Goal: Task Accomplishment & Management: Use online tool/utility

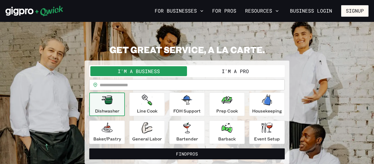
scroll to position [18, 0]
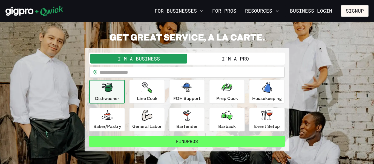
click at [257, 141] on button "Find Pros" at bounding box center [187, 141] width 196 height 11
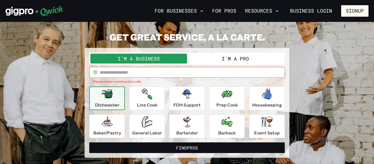
click at [184, 81] on p "Please enter a valid postal code." at bounding box center [187, 81] width 188 height 5
click at [188, 74] on input "text" at bounding box center [192, 72] width 185 height 11
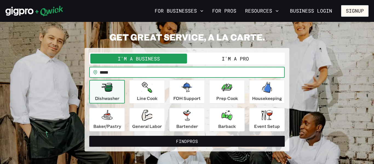
type input "*****"
click at [152, 157] on section "**********" at bounding box center [187, 91] width 374 height 175
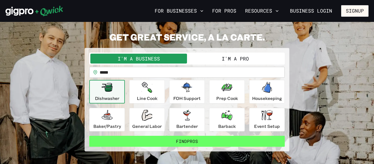
click at [147, 136] on button "Find Pros" at bounding box center [187, 141] width 196 height 11
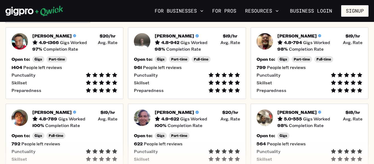
scroll to position [149, 0]
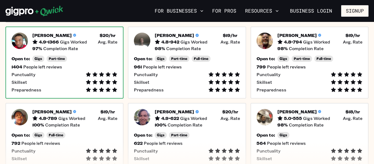
click at [77, 90] on div "Preparedness" at bounding box center [65, 89] width 106 height 5
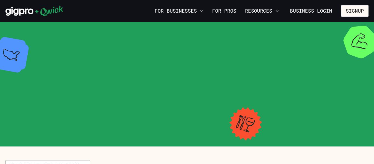
scroll to position [149, 0]
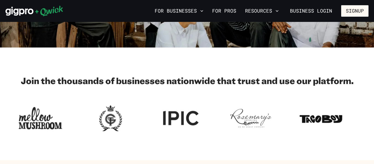
scroll to position [18, 0]
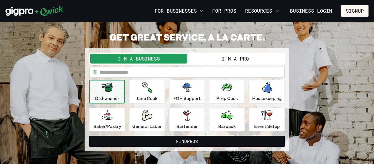
click at [194, 58] on button "I'm a Pro" at bounding box center [235, 59] width 97 height 10
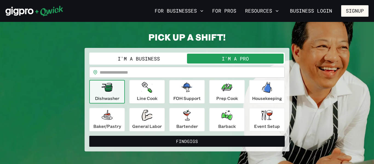
click at [133, 78] on input "text" at bounding box center [192, 72] width 185 height 11
click at [143, 88] on icon "button" at bounding box center [147, 87] width 10 height 11
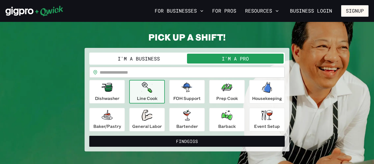
click at [137, 93] on div "Line Cook" at bounding box center [147, 92] width 21 height 20
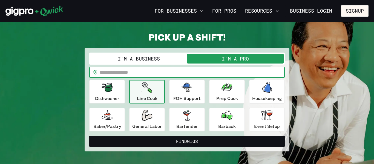
click at [174, 73] on input "text" at bounding box center [192, 72] width 185 height 11
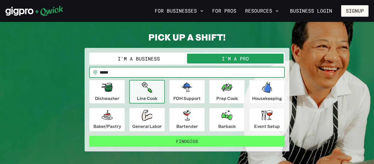
type input "*****"
click at [152, 143] on button "Find Gigs" at bounding box center [187, 141] width 196 height 11
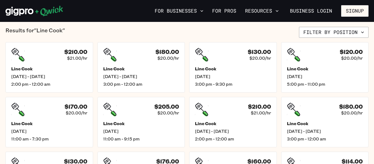
scroll to position [134, 0]
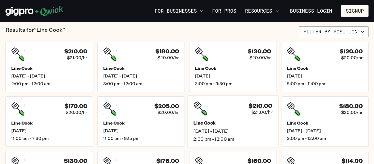
click at [251, 100] on div "$210.00 $21.00/hr Line Cook [DATE] - [DATE] 2:00 pm - 12:00 am" at bounding box center [233, 121] width 91 height 52
